Goal: Information Seeking & Learning: Learn about a topic

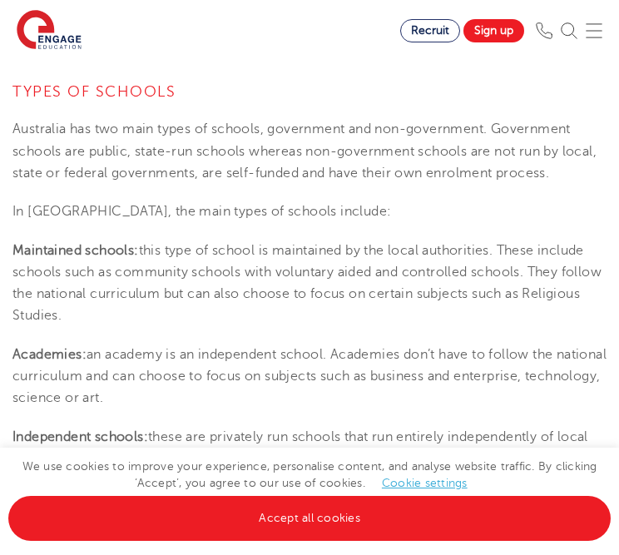
scroll to position [669, 0]
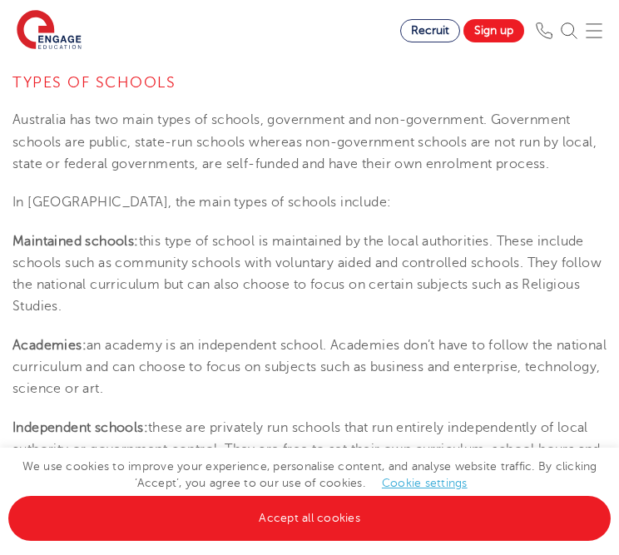
click at [32, 123] on p "Australia has two main types of schools, government and non-government. Governm…" at bounding box center [309, 142] width 594 height 66
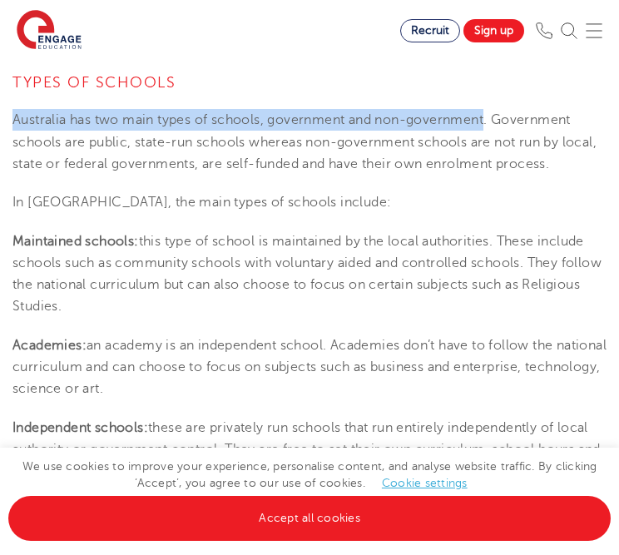
drag, startPoint x: 32, startPoint y: 123, endPoint x: 460, endPoint y: 122, distance: 428.2
click at [460, 122] on p "Australia has two main types of schools, government and non-government. Governm…" at bounding box center [309, 142] width 594 height 66
copy p "Australia has two main types of schools, government and non-government"
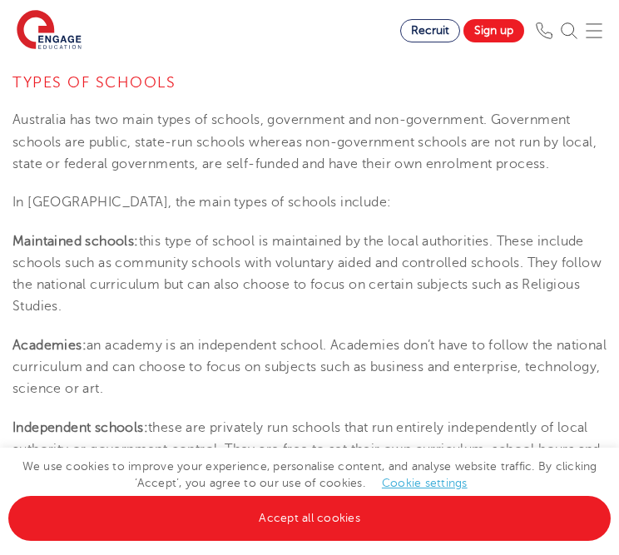
click at [52, 204] on p "In [GEOGRAPHIC_DATA], the main types of schools include:" at bounding box center [309, 202] width 594 height 22
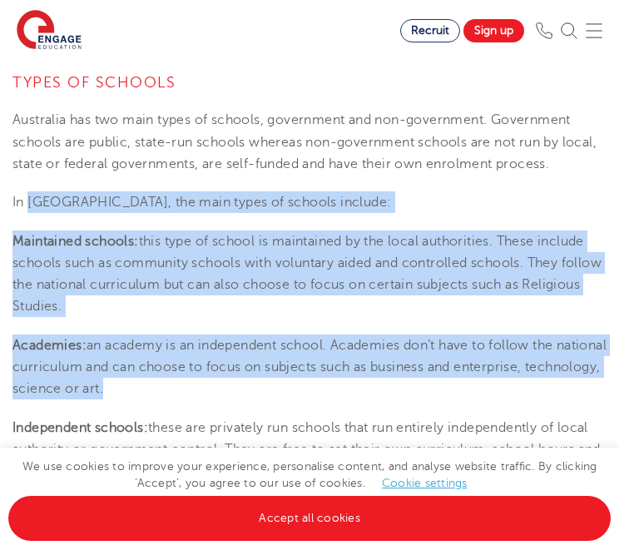
drag, startPoint x: 52, startPoint y: 204, endPoint x: 222, endPoint y: 392, distance: 254.3
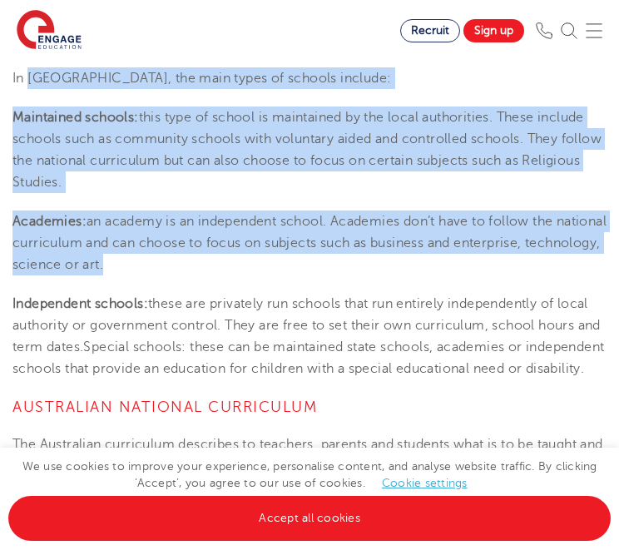
scroll to position [798, 0]
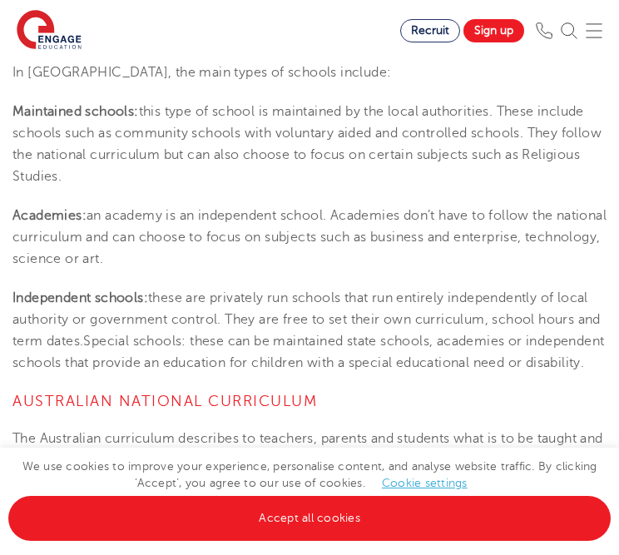
click at [222, 374] on p "Independent schools: these are privately run schools that run entirely independ…" at bounding box center [309, 330] width 594 height 87
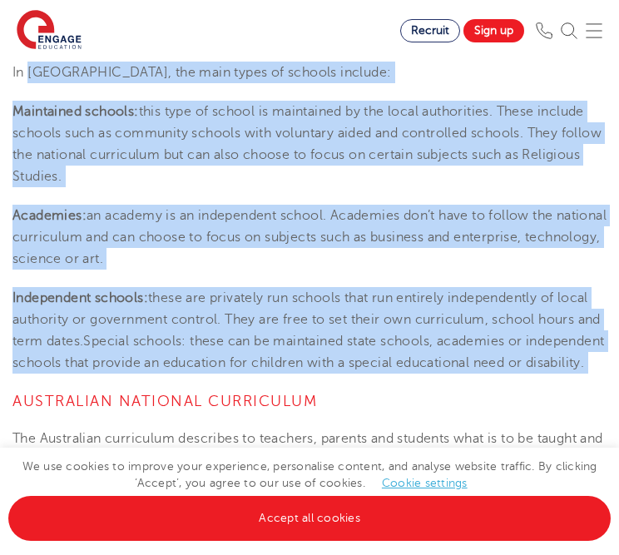
drag, startPoint x: 222, startPoint y: 392, endPoint x: 59, endPoint y: 64, distance: 366.6
copy section "[GEOGRAPHIC_DATA], the main types of schools include: Maintained schools: this …"
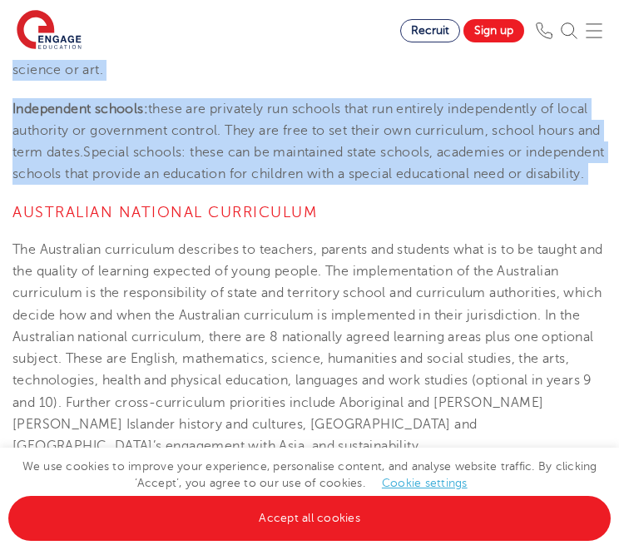
scroll to position [1000, 0]
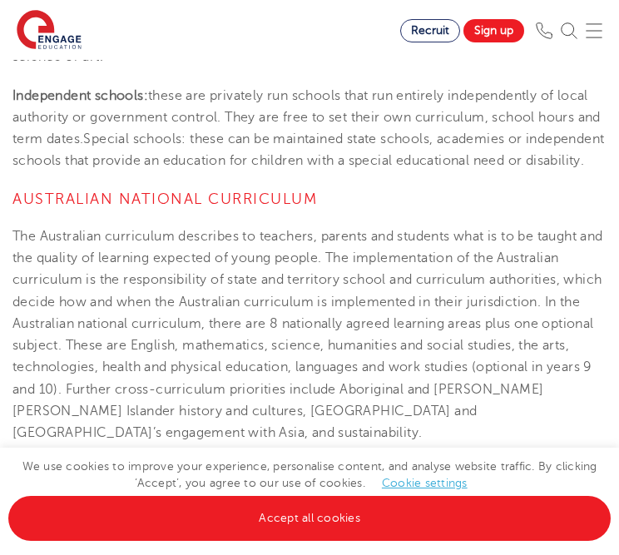
click at [260, 258] on p "The Australian curriculum describes to teachers, parents and students what is t…" at bounding box center [309, 334] width 594 height 219
click at [61, 209] on h4 "Australian National Curriculum" at bounding box center [309, 199] width 594 height 20
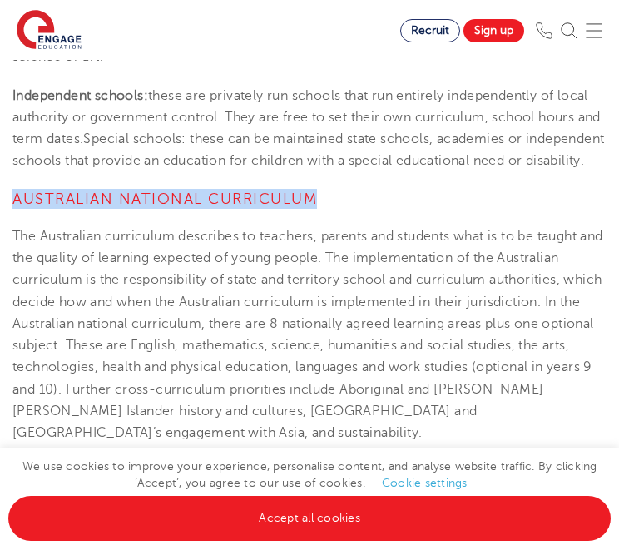
drag, startPoint x: 61, startPoint y: 222, endPoint x: 306, endPoint y: 222, distance: 245.3
click at [306, 209] on h4 "Australian National Curriculum" at bounding box center [309, 199] width 594 height 20
copy h4 "Australian National Curriculum"
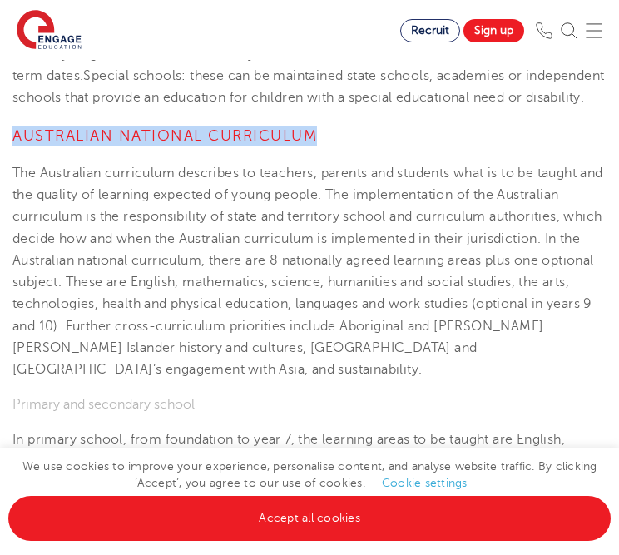
scroll to position [1065, 0]
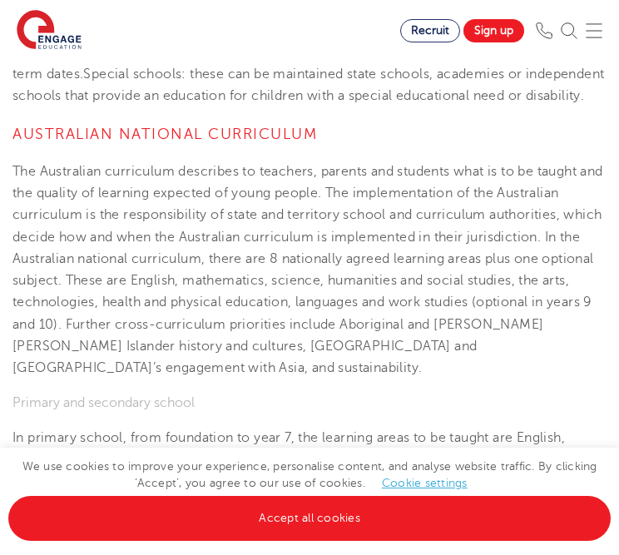
click at [189, 274] on p "The Australian curriculum describes to teachers, parents and students what is t…" at bounding box center [309, 269] width 594 height 219
click at [85, 188] on p "The Australian curriculum describes to teachers, parents and students what is t…" at bounding box center [309, 269] width 594 height 219
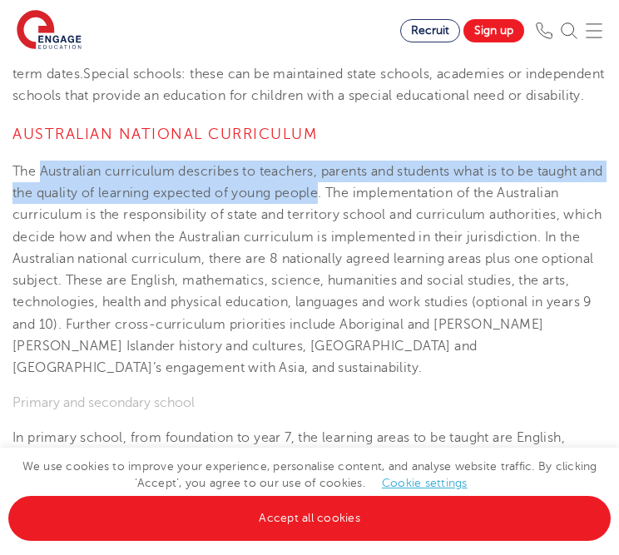
drag, startPoint x: 85, startPoint y: 188, endPoint x: 321, endPoint y: 208, distance: 237.0
click at [321, 208] on p "The Australian curriculum describes to teachers, parents and students what is t…" at bounding box center [309, 269] width 594 height 219
copy p "Australian curriculum describes to teachers, parents and students what is to be…"
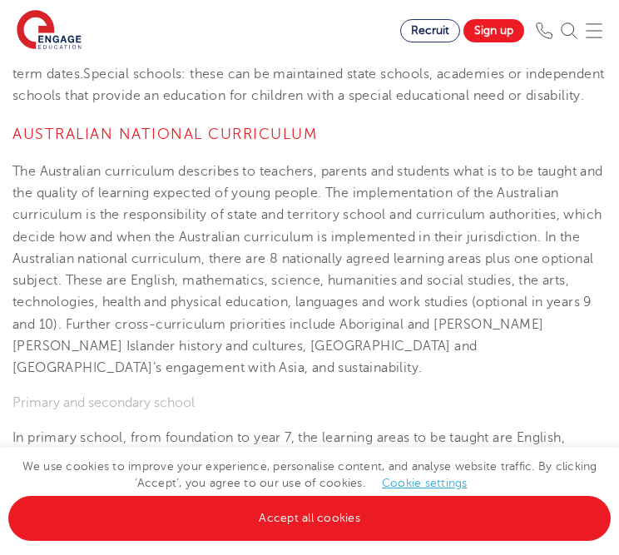
click at [463, 221] on p "The Australian curriculum describes to teachers, parents and students what is t…" at bounding box center [309, 269] width 594 height 219
drag, startPoint x: 463, startPoint y: 221, endPoint x: 471, endPoint y: 224, distance: 8.7
click at [471, 224] on p "The Australian curriculum describes to teachers, parents and students what is t…" at bounding box center [309, 269] width 594 height 219
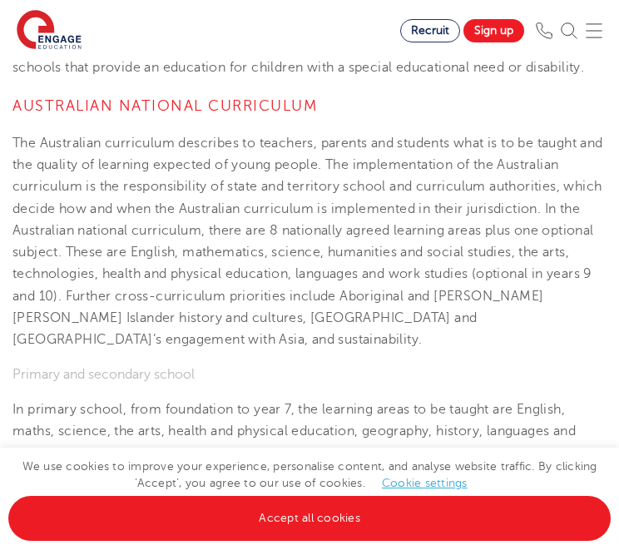
scroll to position [1094, 0]
click at [595, 227] on p "The Australian curriculum describes to teachers, parents and students what is t…" at bounding box center [309, 240] width 594 height 219
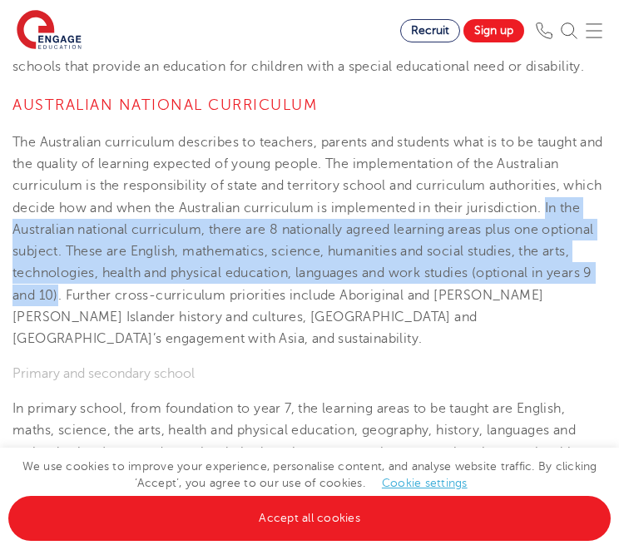
drag, startPoint x: 595, startPoint y: 227, endPoint x: 104, endPoint y: 312, distance: 498.7
click at [104, 312] on p "The Australian curriculum describes to teachers, parents and students what is t…" at bounding box center [309, 240] width 594 height 219
copy p "In the Australian national curriculum, there are 8 nationally agreed learning a…"
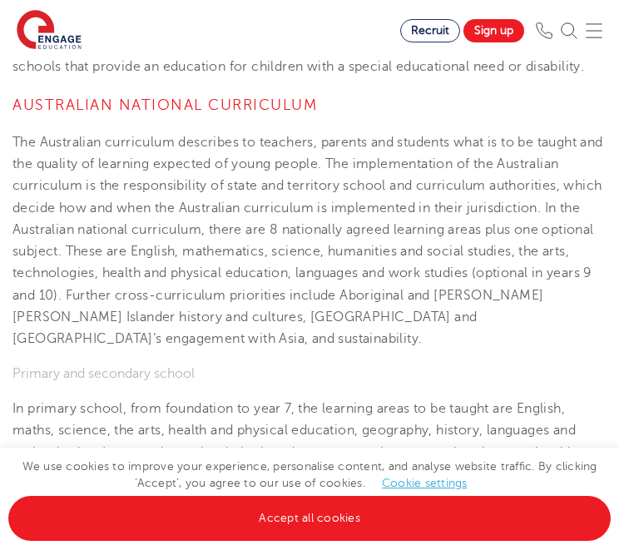
click at [138, 318] on p "The Australian curriculum describes to teachers, parents and students what is t…" at bounding box center [309, 240] width 594 height 219
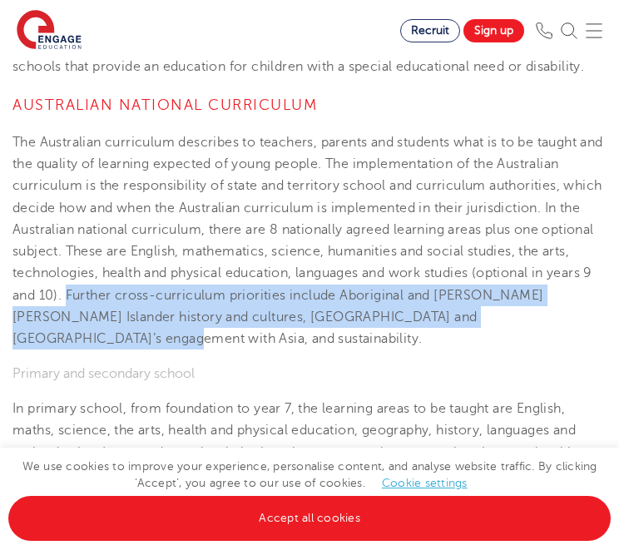
drag, startPoint x: 138, startPoint y: 318, endPoint x: 549, endPoint y: 343, distance: 411.6
click at [549, 343] on p "The Australian curriculum describes to teachers, parents and students what is t…" at bounding box center [309, 240] width 594 height 219
copy p "Further cross-curriculum priorities include Aboriginal and [PERSON_NAME] [PERSO…"
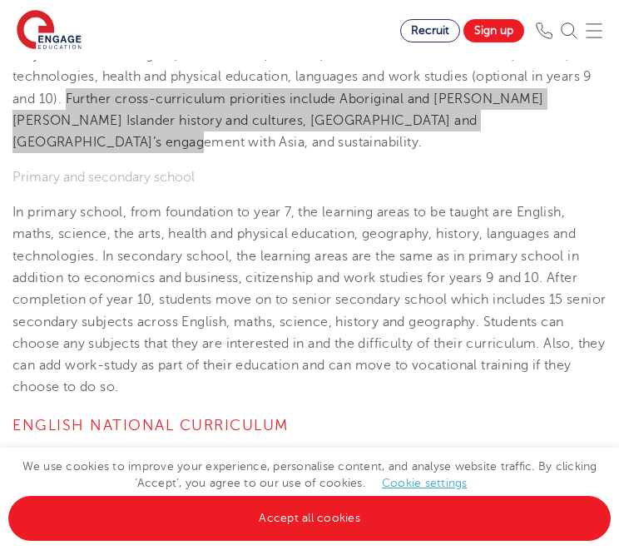
scroll to position [1292, 0]
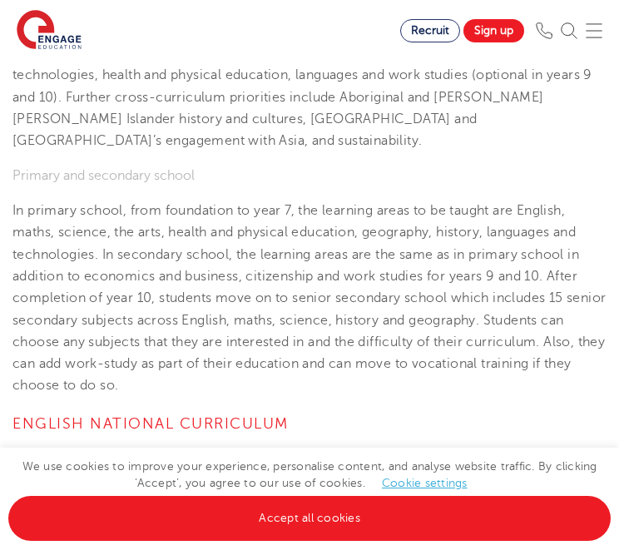
click at [55, 206] on p "In primary school, from foundation to year 7, the learning areas to be taught a…" at bounding box center [309, 298] width 594 height 197
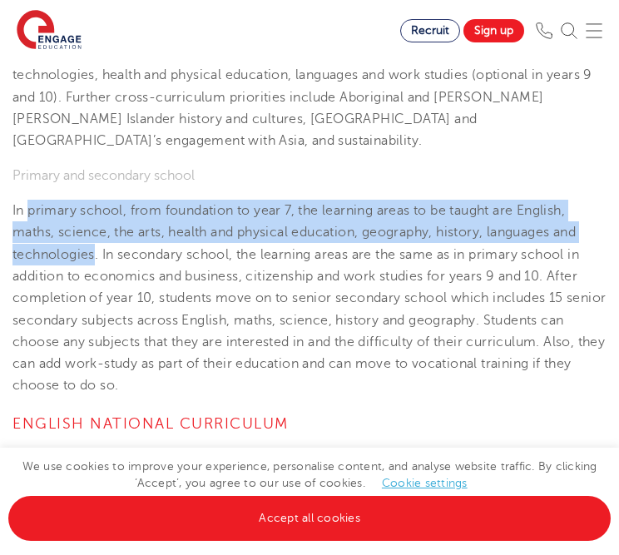
drag, startPoint x: 55, startPoint y: 206, endPoint x: 58, endPoint y: 260, distance: 54.1
click at [58, 260] on p "In primary school, from foundation to year 7, the learning areas to be taught a…" at bounding box center [309, 298] width 594 height 197
copy p "primary school, from foundation to year 7, the learning areas to be taught are …"
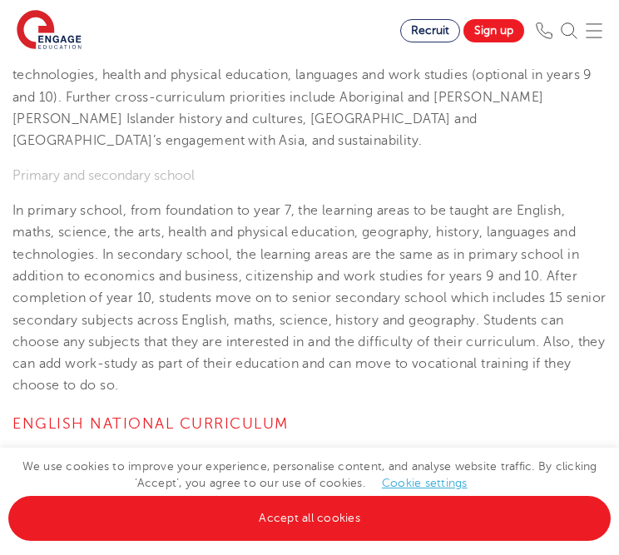
click at [150, 249] on p "In primary school, from foundation to year 7, the learning areas to be taught a…" at bounding box center [309, 298] width 594 height 197
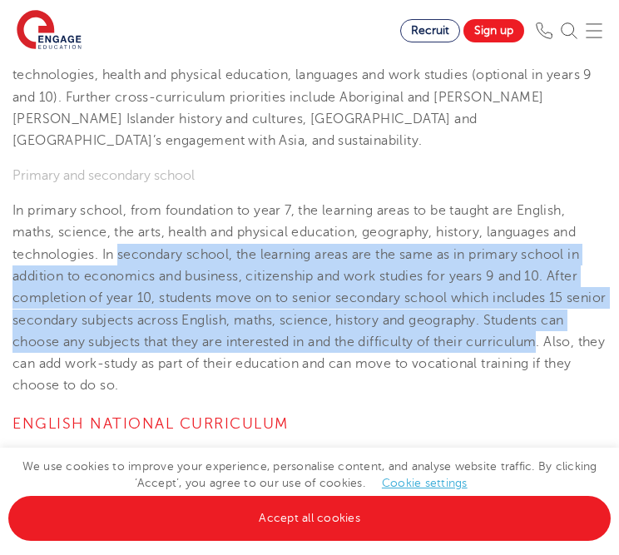
drag, startPoint x: 150, startPoint y: 249, endPoint x: 548, endPoint y: 348, distance: 410.2
click at [548, 348] on p "In primary school, from foundation to year 7, the learning areas to be taught a…" at bounding box center [309, 298] width 594 height 197
copy p "secondary school, the learning areas are the same as in primary school in addit…"
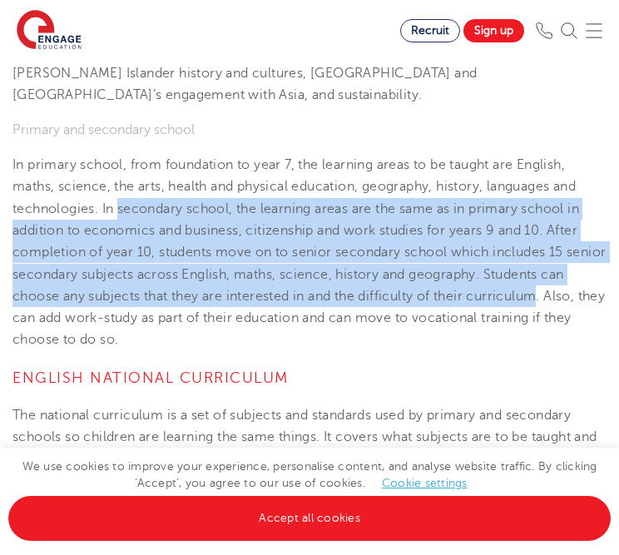
scroll to position [1385, 0]
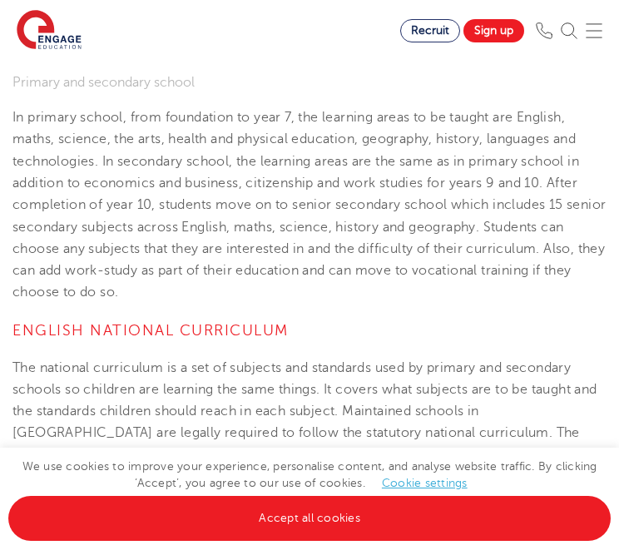
click at [75, 269] on p "In primary school, from foundation to year 7, the learning areas to be taught a…" at bounding box center [309, 204] width 594 height 197
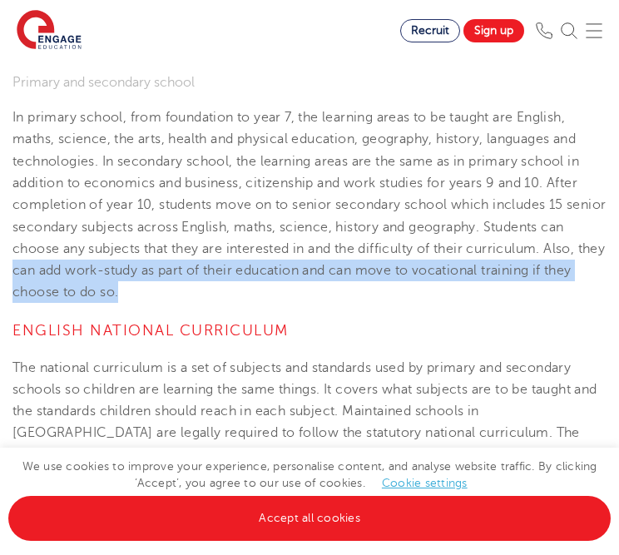
drag, startPoint x: 75, startPoint y: 269, endPoint x: 159, endPoint y: 300, distance: 89.4
click at [159, 300] on p "In primary school, from foundation to year 7, the learning areas to be taught a…" at bounding box center [309, 204] width 594 height 197
copy p "can add work-study as part of their education and can move to vocational traini…"
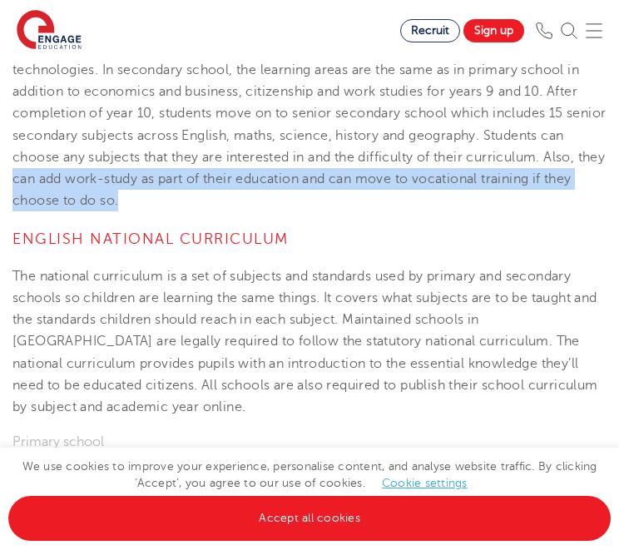
scroll to position [1497, 0]
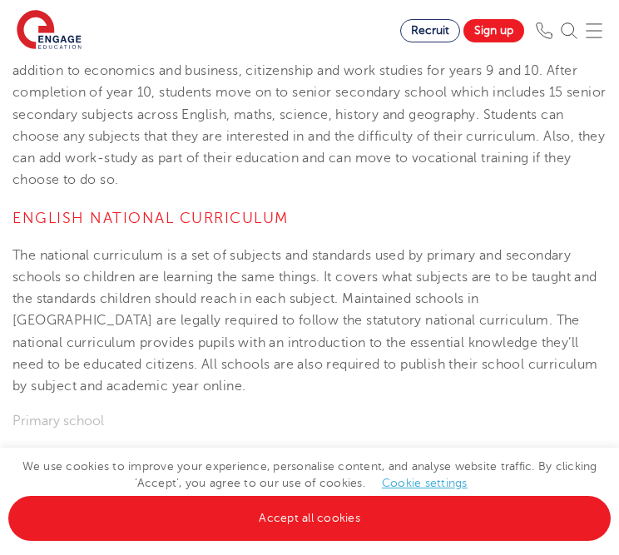
click at [58, 259] on p "The national curriculum is a set of subjects and standards used by primary and …" at bounding box center [309, 320] width 594 height 153
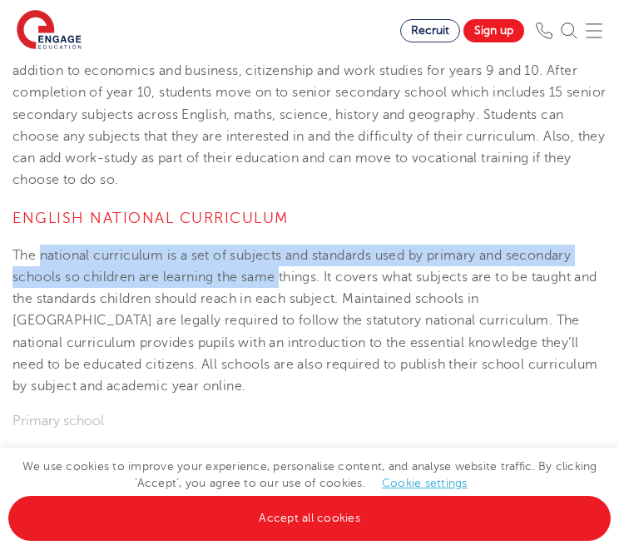
drag, startPoint x: 58, startPoint y: 259, endPoint x: 276, endPoint y: 272, distance: 218.2
click at [276, 272] on p "The national curriculum is a set of subjects and standards used by primary and …" at bounding box center [309, 320] width 594 height 153
copy p "national curriculum is a set of subjects and standards used by primary and seco…"
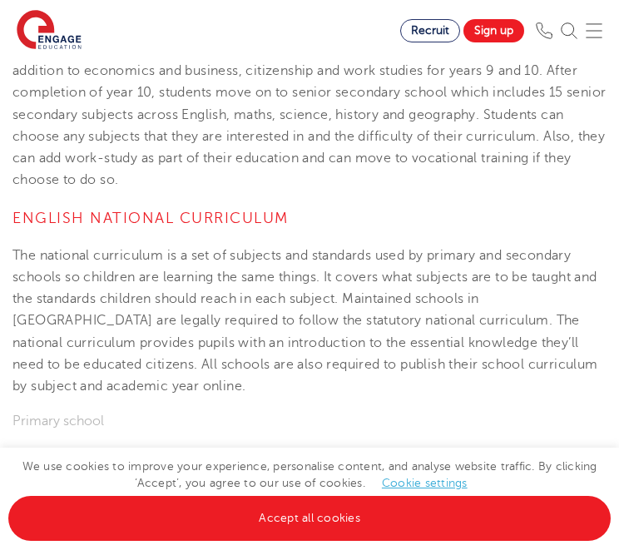
click at [312, 279] on p "The national curriculum is a set of subjects and standards used by primary and …" at bounding box center [309, 320] width 594 height 153
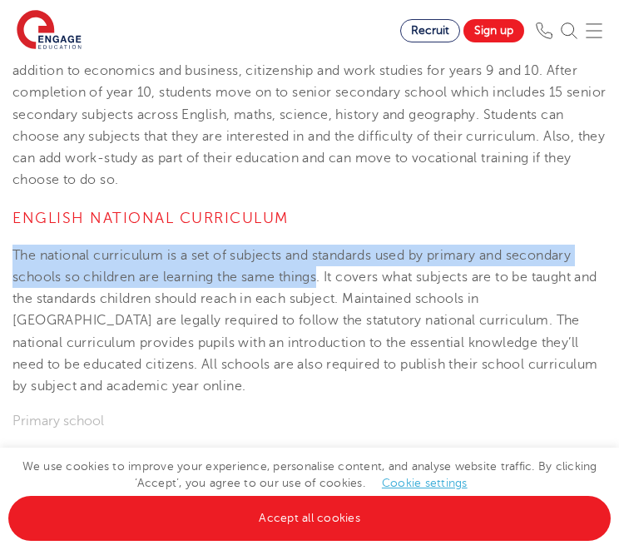
drag, startPoint x: 312, startPoint y: 279, endPoint x: 73, endPoint y: 244, distance: 241.1
click at [72, 242] on section "[DATE] What are the differences between the Australian and the English curricul…" at bounding box center [309, 494] width 619 height 3071
click at [73, 250] on p "The national curriculum is a set of subjects and standards used by primary and …" at bounding box center [309, 320] width 594 height 153
drag, startPoint x: 73, startPoint y: 250, endPoint x: 291, endPoint y: 276, distance: 219.4
click at [291, 276] on p "The national curriculum is a set of subjects and standards used by primary and …" at bounding box center [309, 320] width 594 height 153
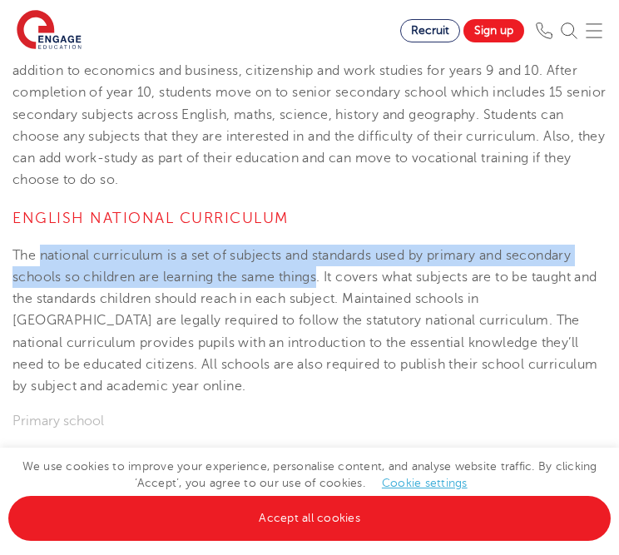
scroll to position [1532, 0]
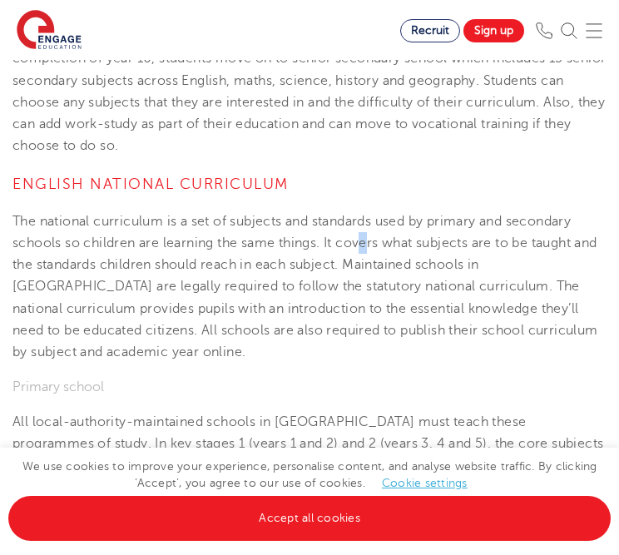
click at [368, 242] on p "The national curriculum is a set of subjects and standards used by primary and …" at bounding box center [309, 286] width 594 height 153
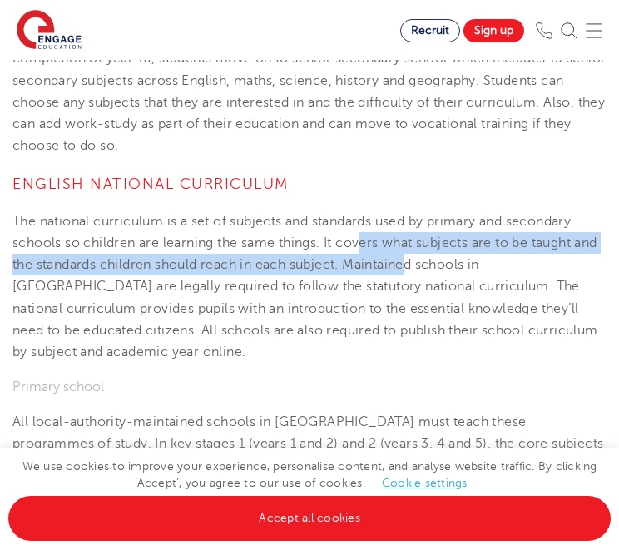
drag, startPoint x: 368, startPoint y: 242, endPoint x: 439, endPoint y: 260, distance: 73.8
click at [440, 261] on p "The national curriculum is a set of subjects and standards used by primary and …" at bounding box center [309, 286] width 594 height 153
click at [439, 260] on p "The national curriculum is a set of subjects and standards used by primary and …" at bounding box center [309, 286] width 594 height 153
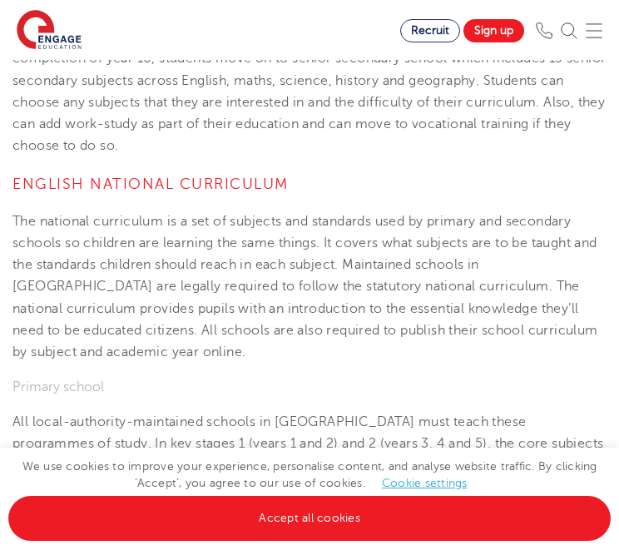
click at [343, 250] on p "The national curriculum is a set of subjects and standards used by primary and …" at bounding box center [309, 286] width 594 height 153
click at [349, 251] on p "The national curriculum is a set of subjects and standards used by primary and …" at bounding box center [309, 286] width 594 height 153
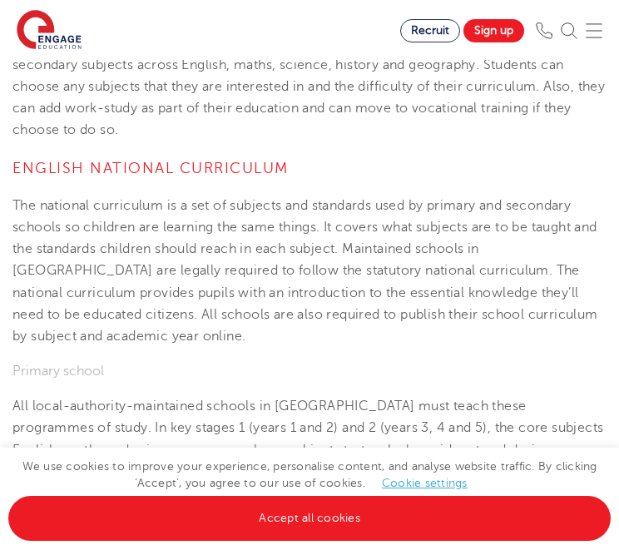
scroll to position [1561, 0]
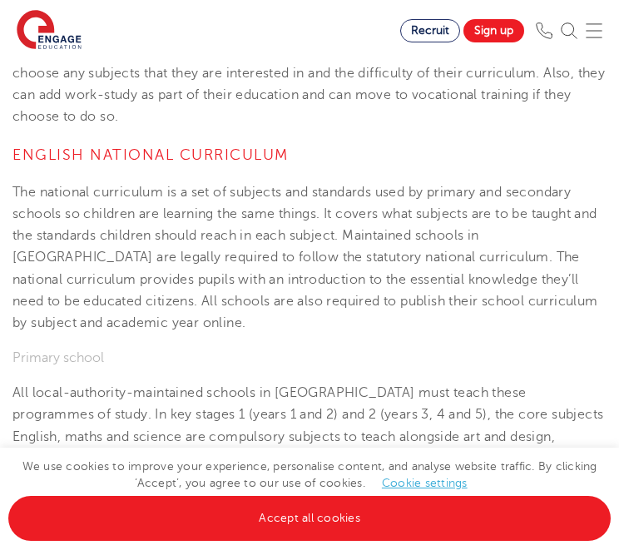
click at [465, 240] on p "The national curriculum is a set of subjects and standards used by primary and …" at bounding box center [309, 257] width 594 height 153
click at [421, 239] on p "The national curriculum is a set of subjects and standards used by primary and …" at bounding box center [309, 257] width 594 height 153
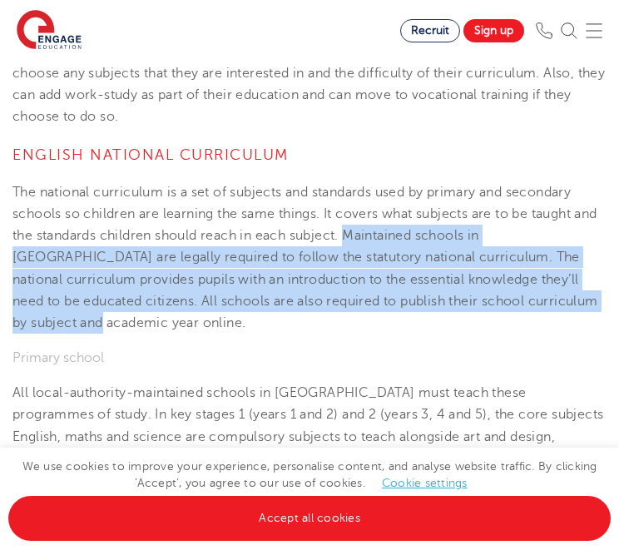
drag, startPoint x: 421, startPoint y: 239, endPoint x: 573, endPoint y: 309, distance: 167.4
click at [573, 309] on p "The national curriculum is a set of subjects and standards used by primary and …" at bounding box center [309, 257] width 594 height 153
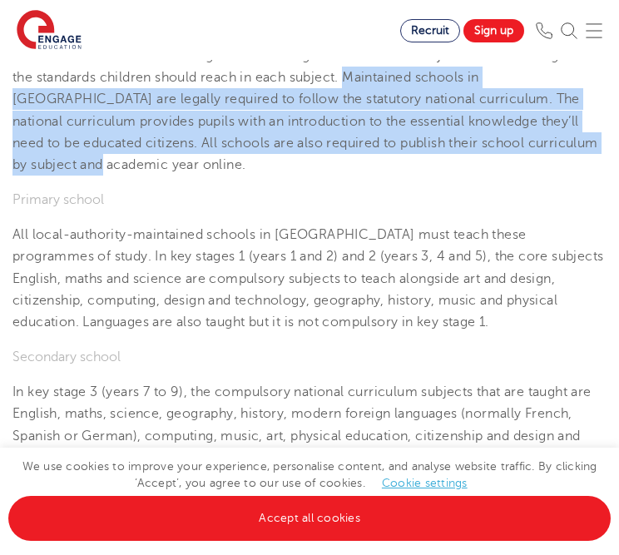
scroll to position [1700, 0]
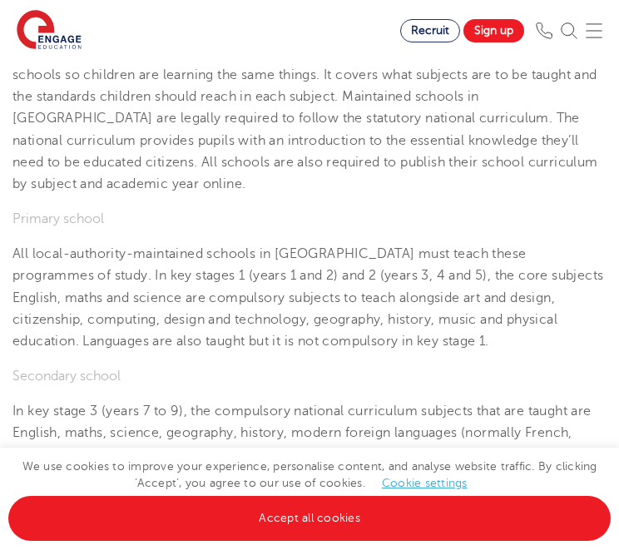
click at [47, 222] on h5 "Primary school" at bounding box center [309, 219] width 594 height 15
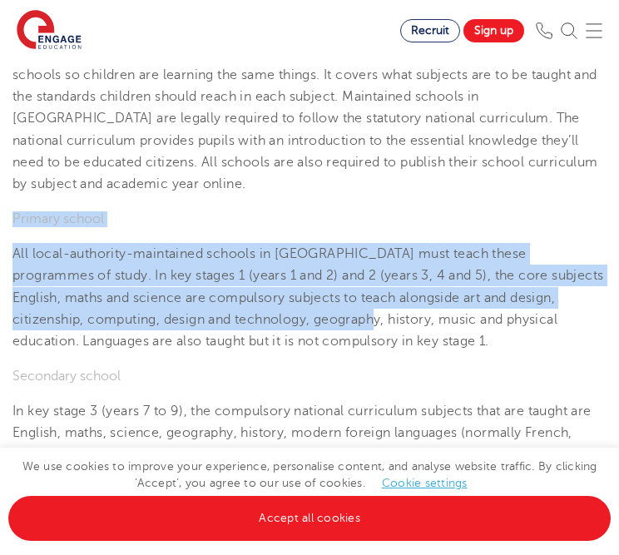
drag, startPoint x: 47, startPoint y: 222, endPoint x: 266, endPoint y: 313, distance: 237.0
click at [266, 313] on section "[DATE] What are the differences between the Australian and the English curricul…" at bounding box center [309, 292] width 619 height 3071
click at [266, 313] on p "All local-authority-maintained schools in [GEOGRAPHIC_DATA] must teach these pr…" at bounding box center [309, 297] width 594 height 109
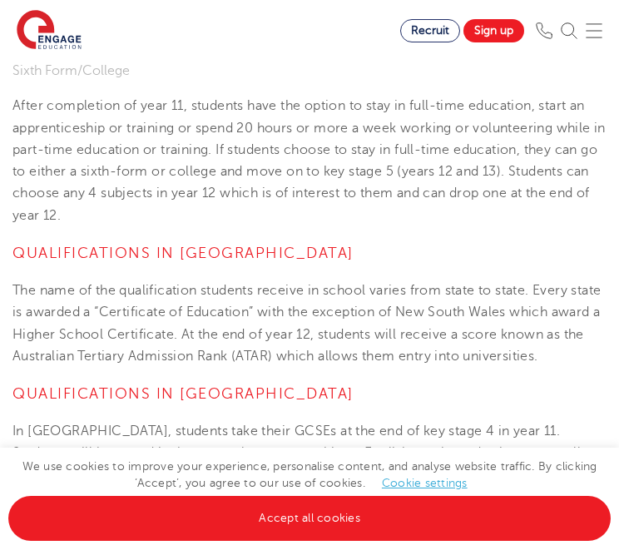
scroll to position [2294, 0]
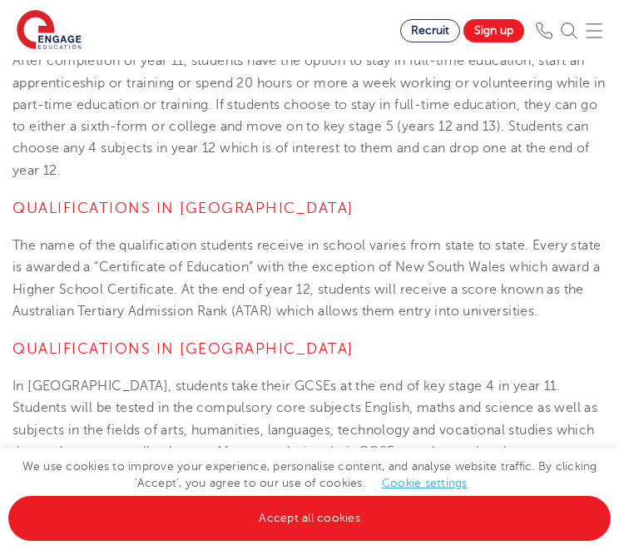
click at [115, 307] on p "The name of the qualification students receive in school varies from state to s…" at bounding box center [309, 277] width 594 height 87
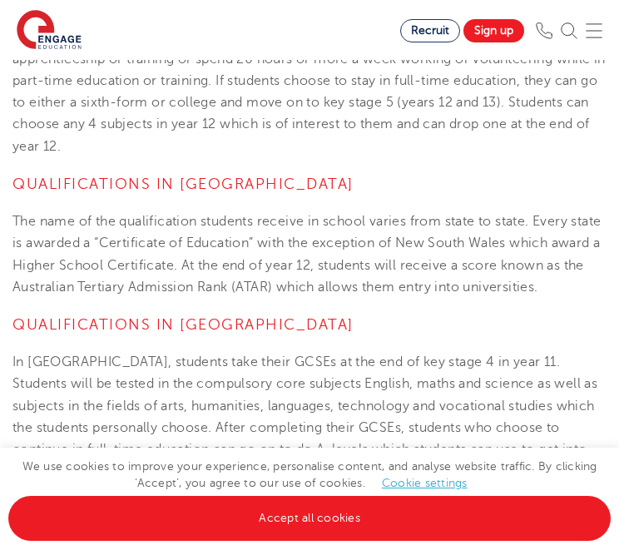
scroll to position [2321, 0]
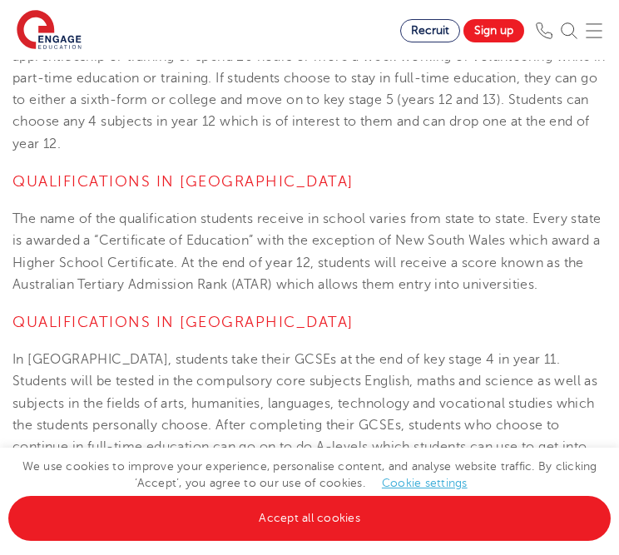
click at [70, 228] on p "The name of the qualification students receive in school varies from state to s…" at bounding box center [309, 251] width 594 height 87
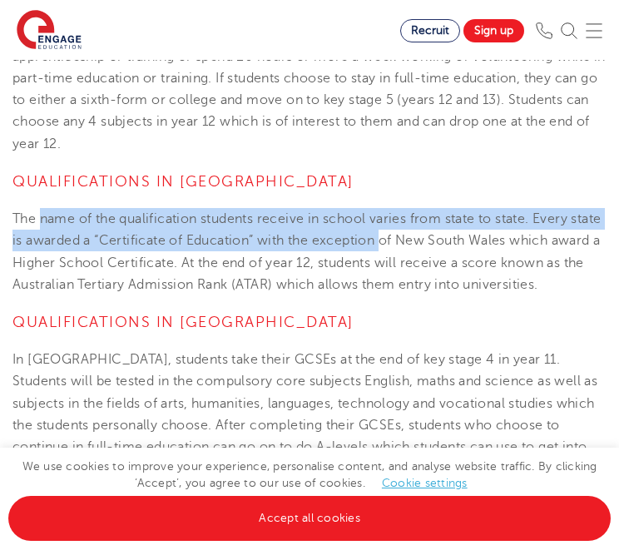
drag, startPoint x: 70, startPoint y: 228, endPoint x: 389, endPoint y: 234, distance: 319.4
click at [397, 236] on p "The name of the qualification students receive in school varies from state to s…" at bounding box center [309, 251] width 594 height 87
click at [389, 234] on p "The name of the qualification students receive in school varies from state to s…" at bounding box center [309, 251] width 594 height 87
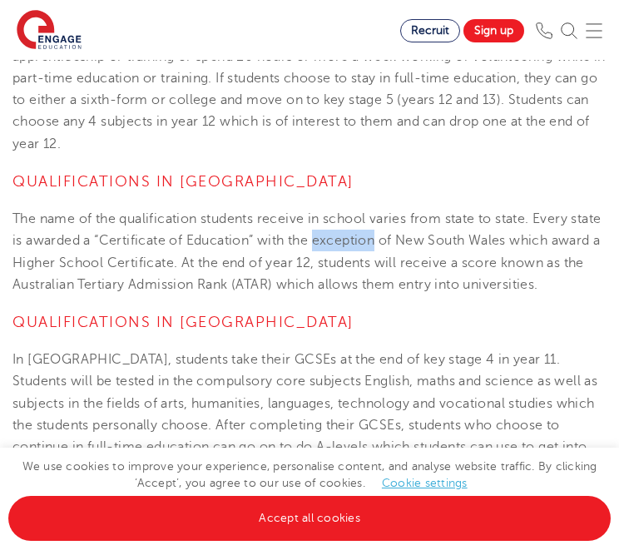
drag, startPoint x: 389, startPoint y: 234, endPoint x: 368, endPoint y: 234, distance: 21.6
click at [368, 234] on p "The name of the qualification students receive in school varies from state to s…" at bounding box center [309, 251] width 594 height 87
click at [58, 176] on h4 "Qualifications in [GEOGRAPHIC_DATA]" at bounding box center [309, 181] width 594 height 20
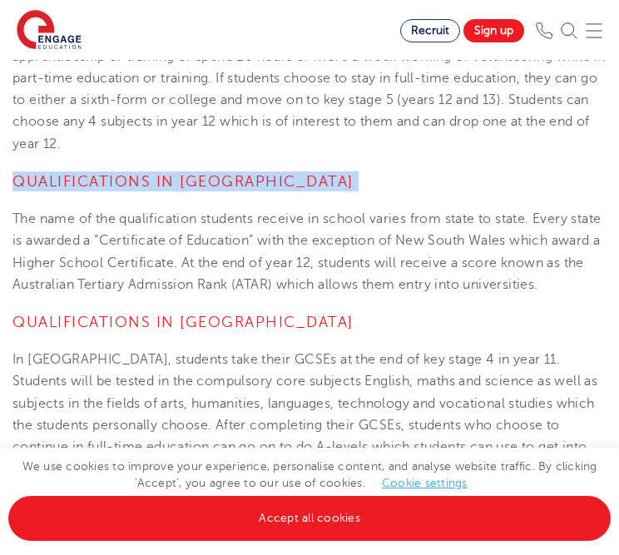
drag, startPoint x: 58, startPoint y: 176, endPoint x: 285, endPoint y: 176, distance: 227.0
click at [285, 176] on h4 "Qualifications in [GEOGRAPHIC_DATA]" at bounding box center [309, 181] width 594 height 20
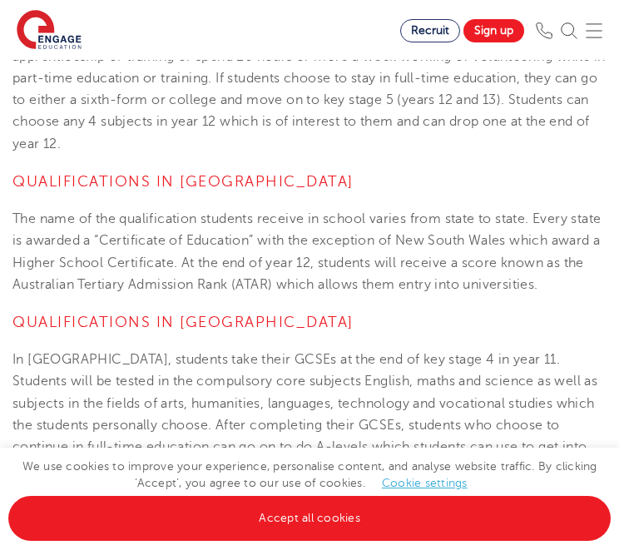
click at [175, 217] on p "The name of the qualification students receive in school varies from state to s…" at bounding box center [309, 251] width 594 height 87
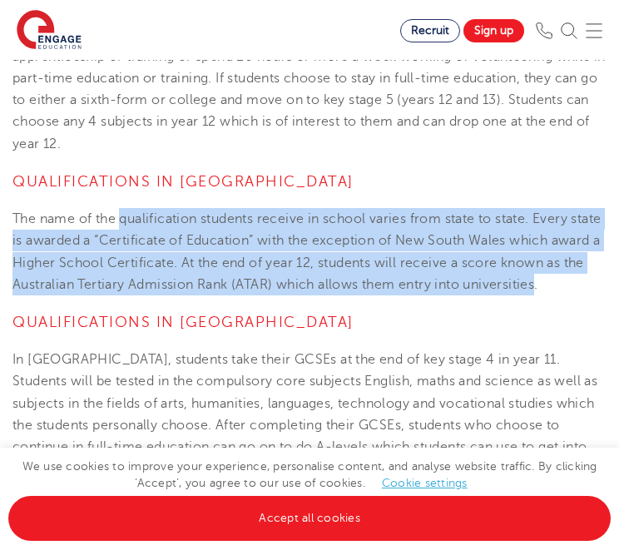
drag, startPoint x: 175, startPoint y: 217, endPoint x: 528, endPoint y: 281, distance: 359.1
click at [528, 281] on p "The name of the qualification students receive in school varies from state to s…" at bounding box center [309, 251] width 594 height 87
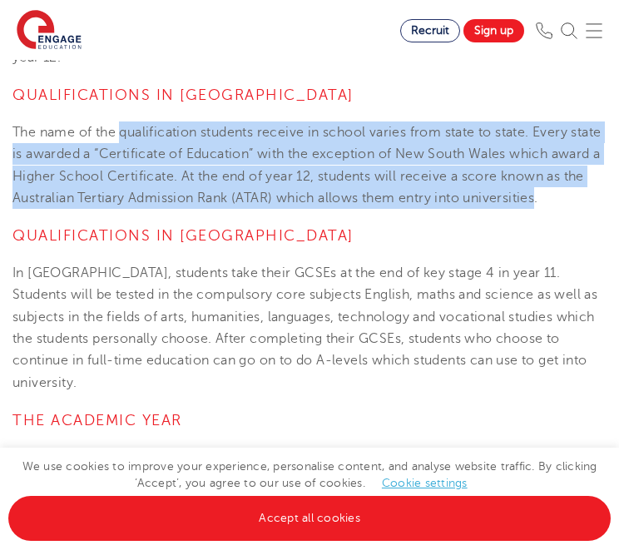
scroll to position [2411, 0]
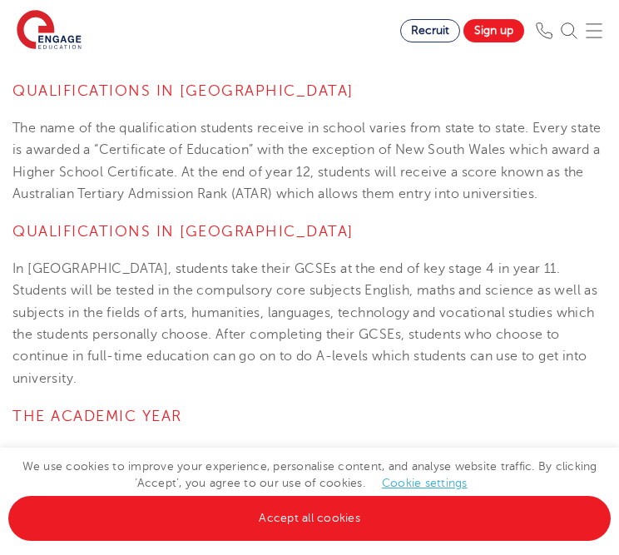
click at [31, 264] on p "In [GEOGRAPHIC_DATA], students take their GCSEs at the end of key stage 4 in ye…" at bounding box center [309, 323] width 594 height 131
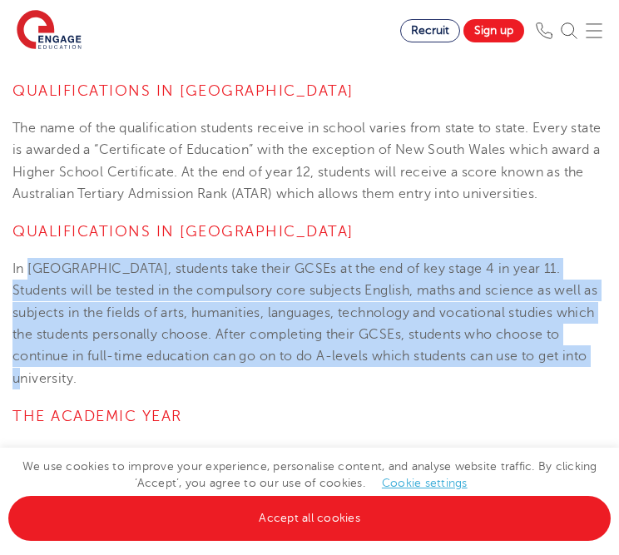
drag, startPoint x: 31, startPoint y: 264, endPoint x: 555, endPoint y: 358, distance: 532.2
click at [555, 358] on p "In [GEOGRAPHIC_DATA], students take their GCSEs at the end of key stage 4 in ye…" at bounding box center [309, 323] width 594 height 131
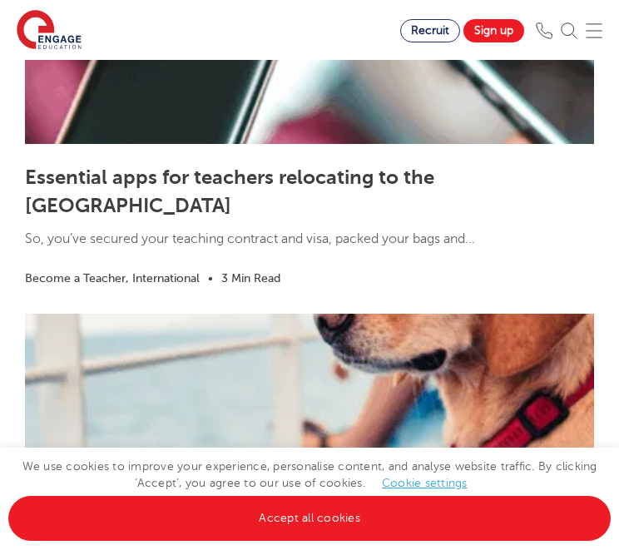
scroll to position [3699, 0]
